Goal: Book appointment/travel/reservation

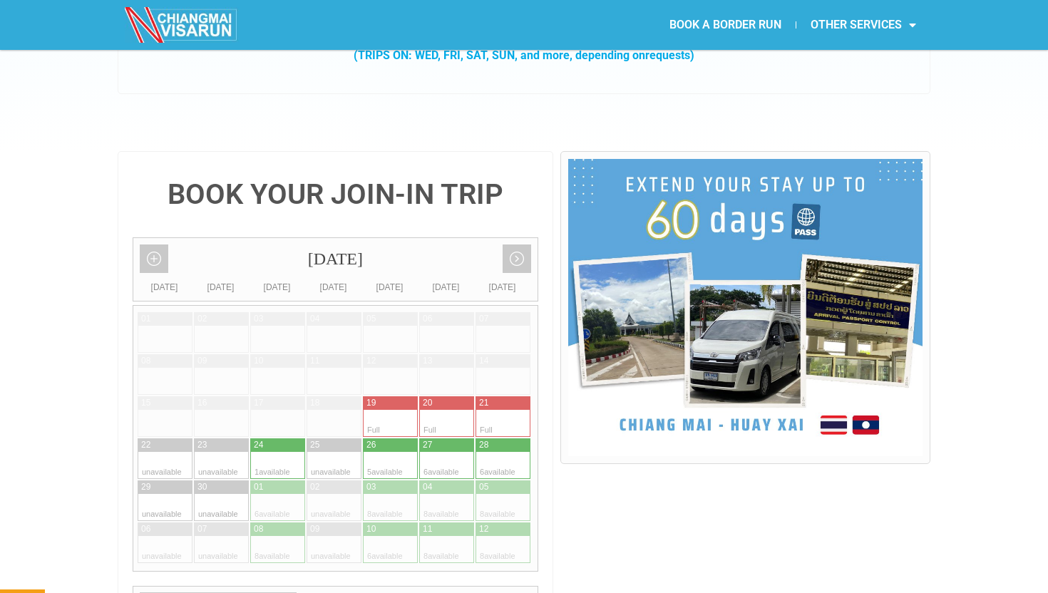
scroll to position [273, 0]
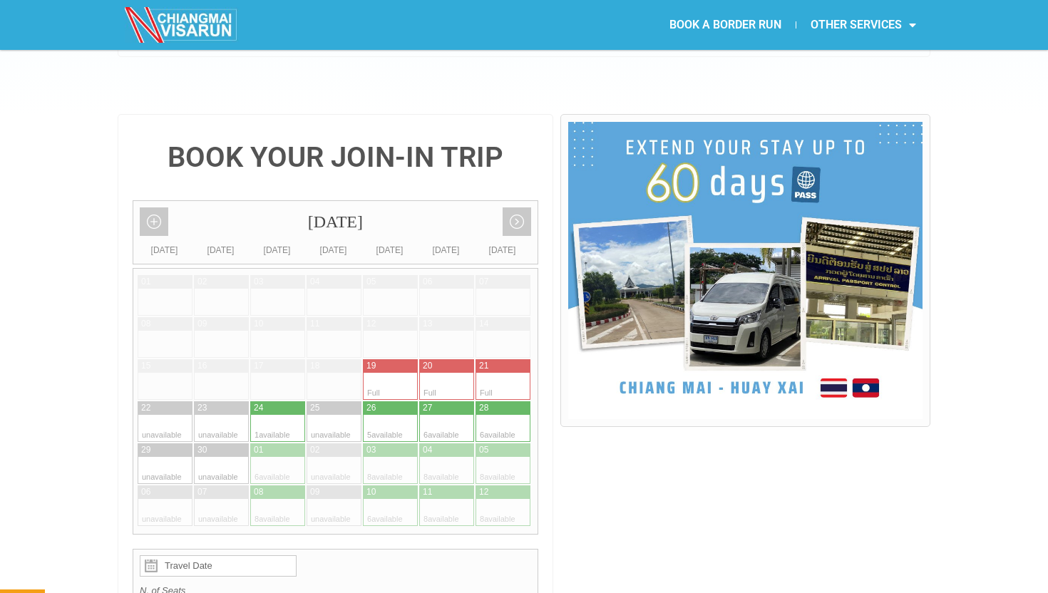
click at [283, 415] on div at bounding box center [292, 428] width 28 height 27
type input "24 September 2025"
radio input "true"
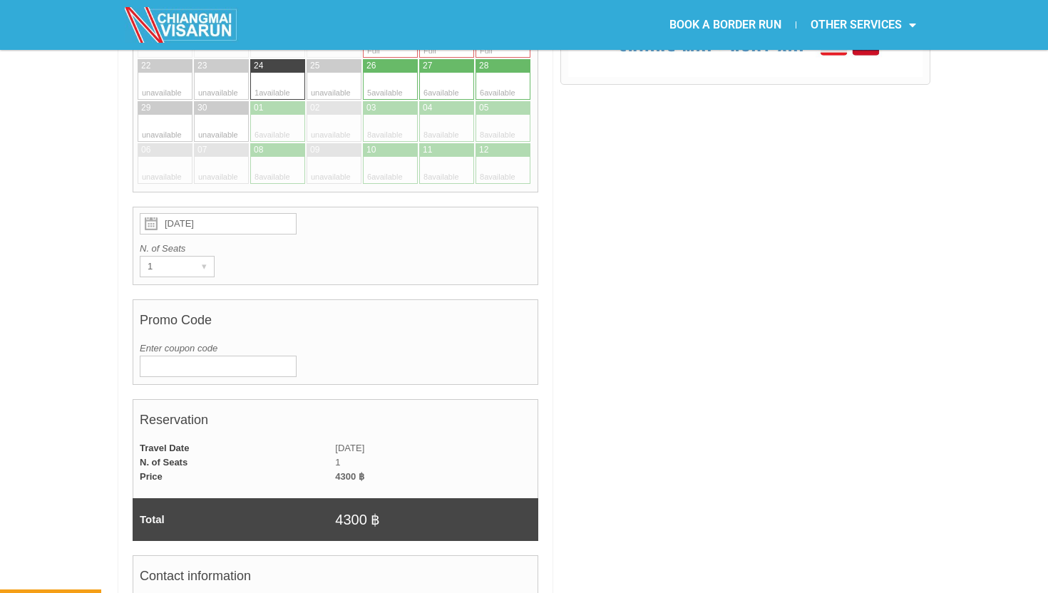
scroll to position [624, 0]
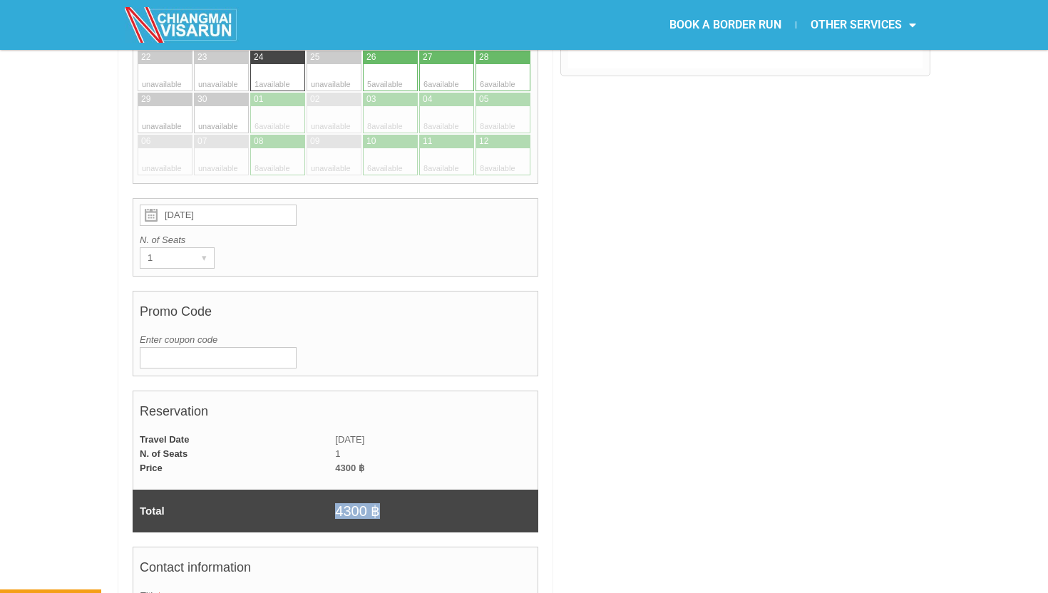
drag, startPoint x: 332, startPoint y: 478, endPoint x: 404, endPoint y: 479, distance: 71.3
click at [404, 490] on tr "Total 4300 ฿" at bounding box center [336, 511] width 406 height 43
click at [625, 351] on div at bounding box center [746, 491] width 370 height 1456
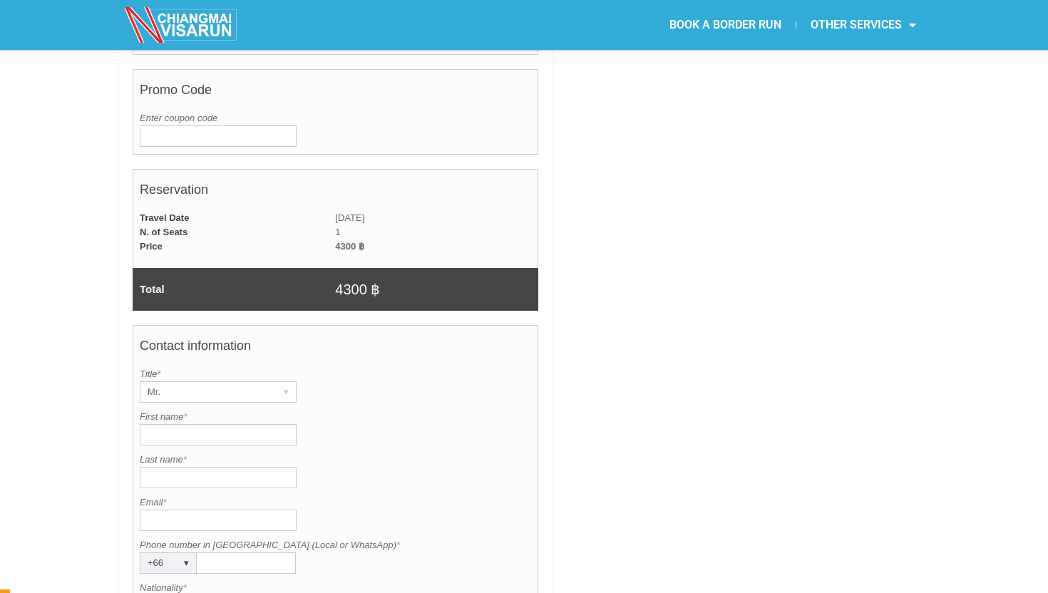
scroll to position [0, 0]
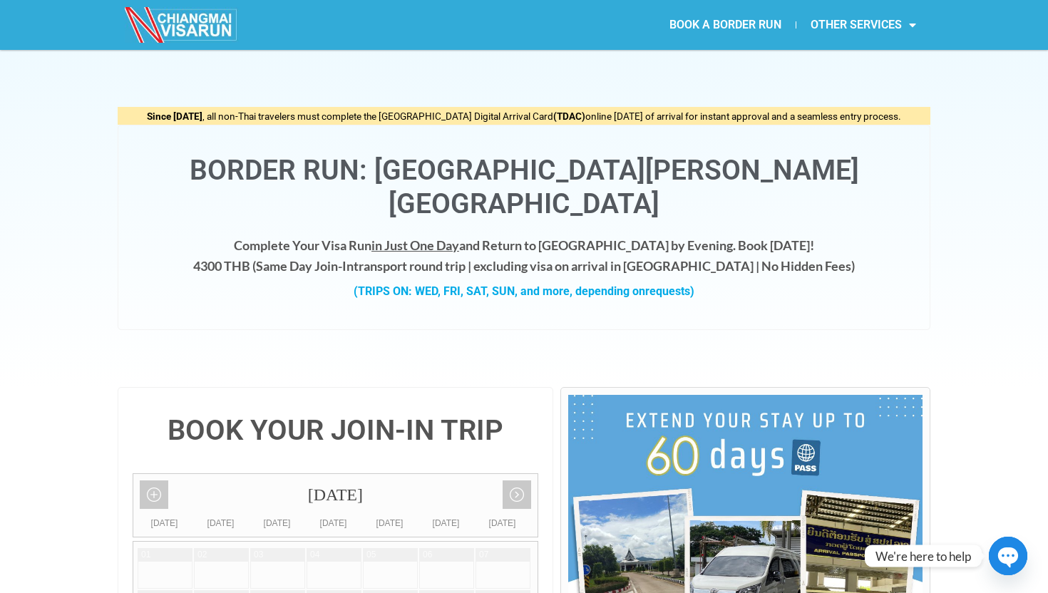
click at [208, 24] on img at bounding box center [182, 25] width 114 height 36
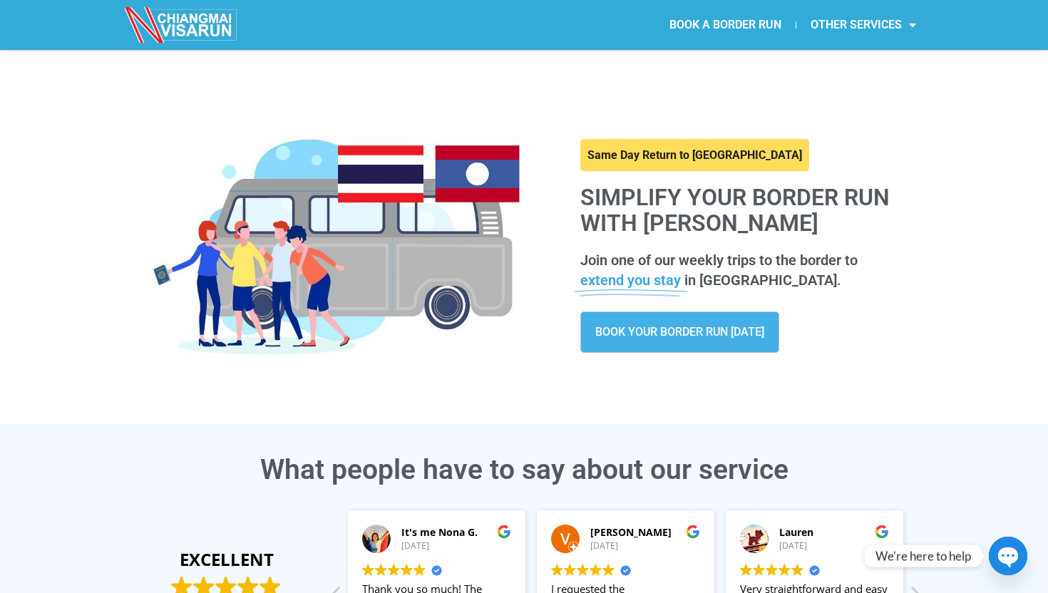
click at [627, 327] on span "BOOK YOUR BORDER RUN TODAY" at bounding box center [679, 332] width 169 height 11
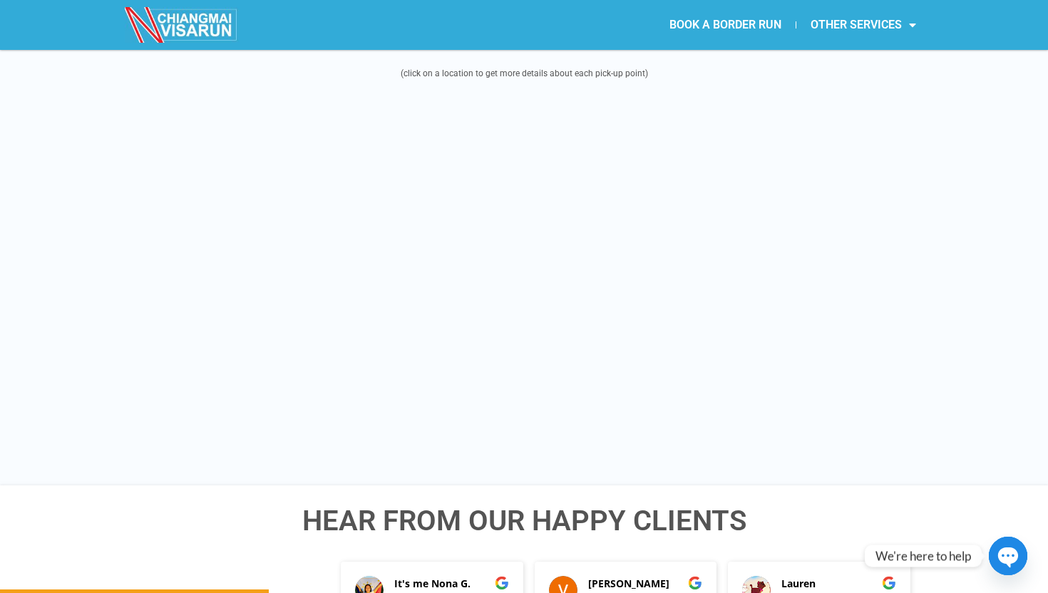
scroll to position [1798, 0]
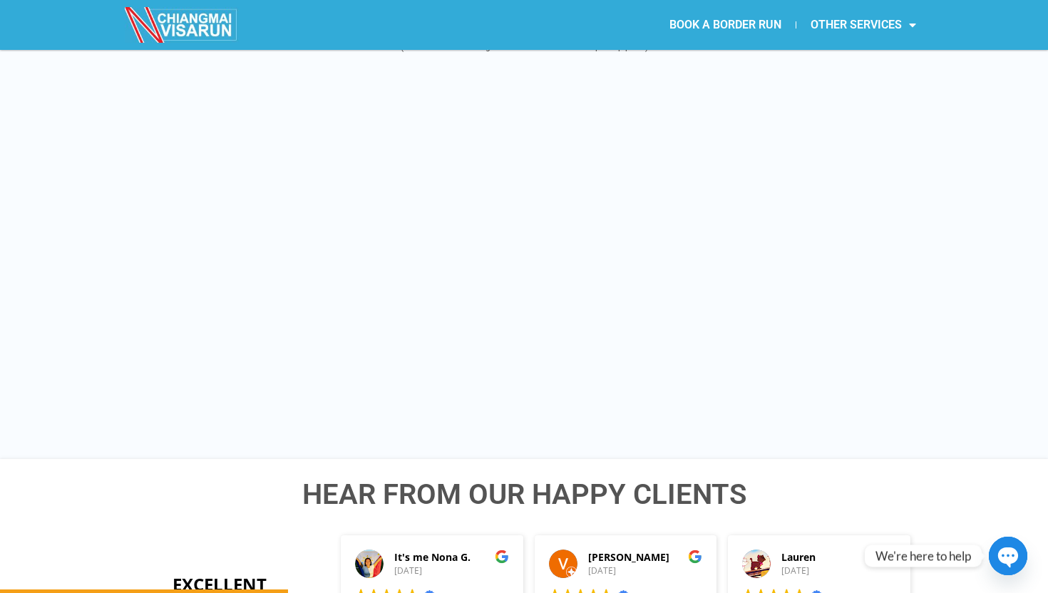
click at [159, 21] on img at bounding box center [182, 25] width 114 height 36
